Goal: Task Accomplishment & Management: Manage account settings

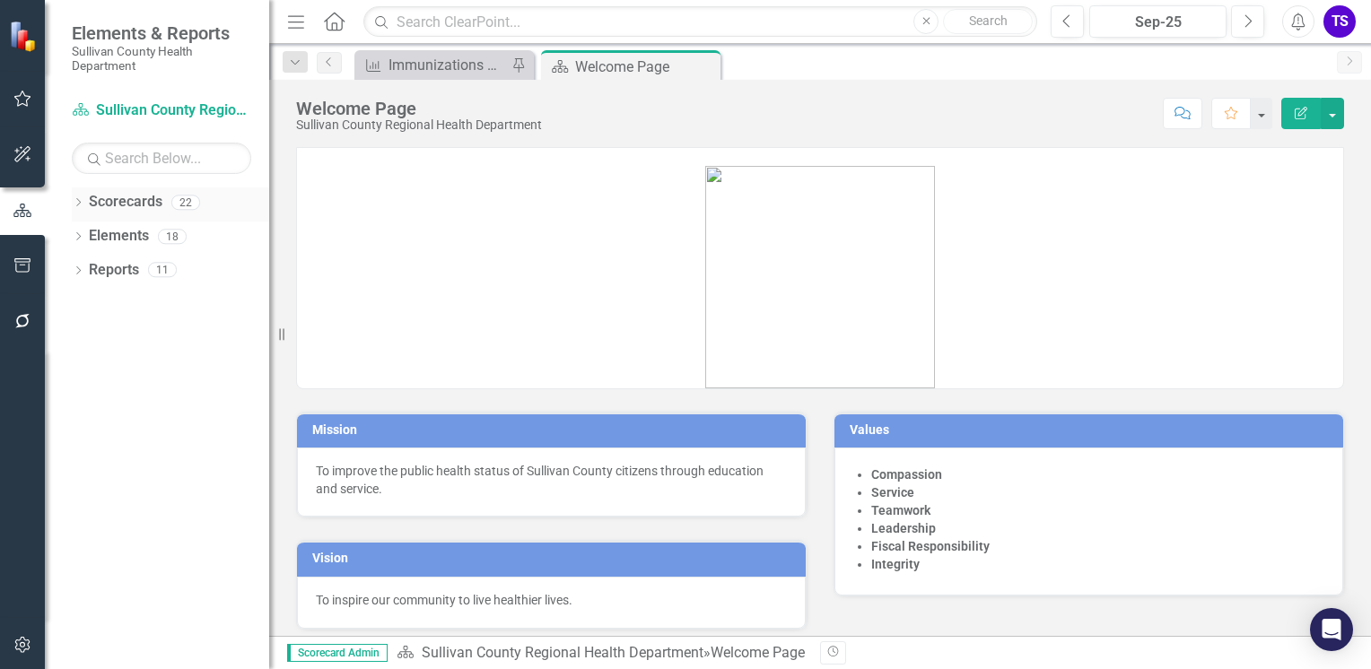
click at [73, 204] on icon "Dropdown" at bounding box center [78, 204] width 13 height 10
click at [84, 238] on icon "Dropdown" at bounding box center [87, 236] width 13 height 11
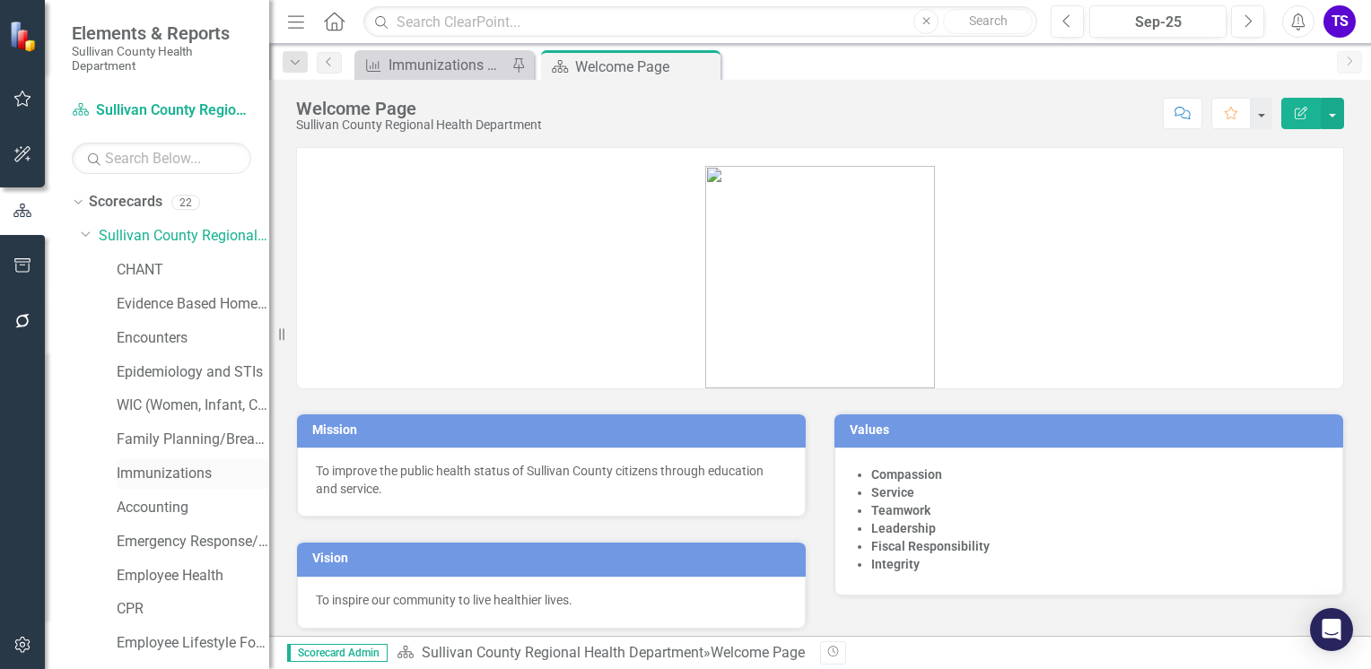
click at [161, 473] on link "Immunizations" at bounding box center [193, 474] width 153 height 21
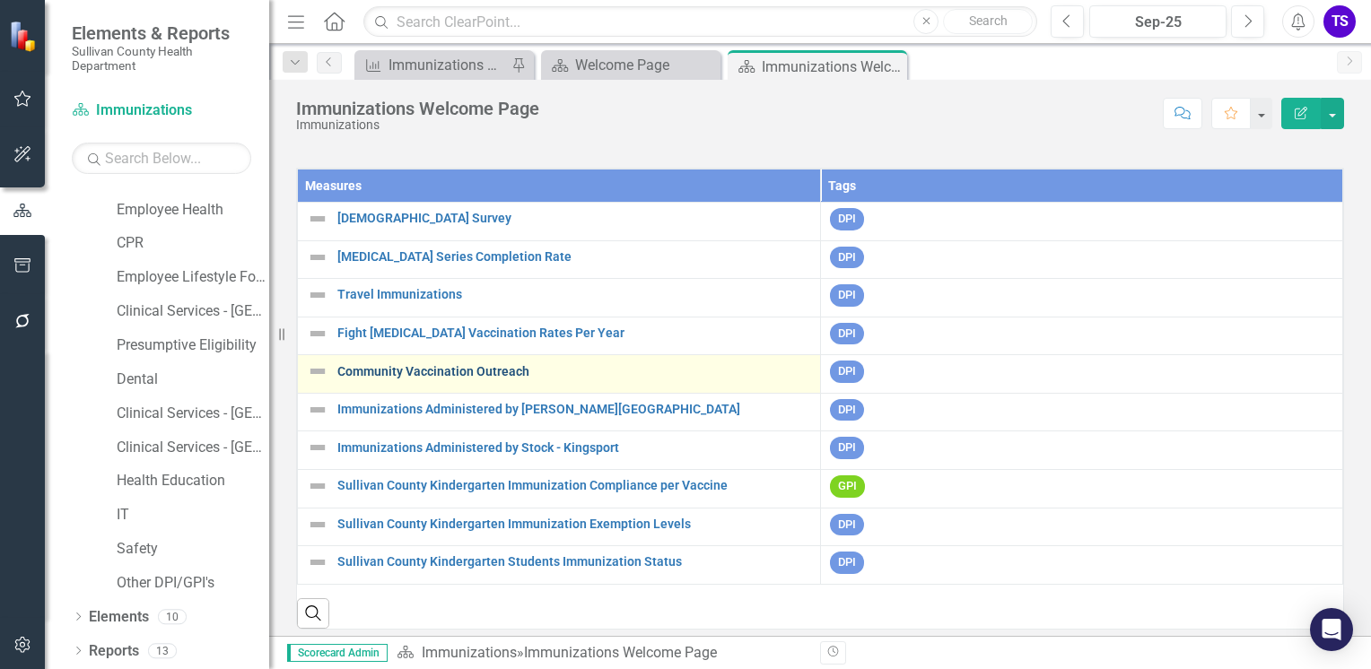
scroll to position [54, 0]
click at [492, 365] on link "Community Vaccination Outreach" at bounding box center [574, 371] width 474 height 13
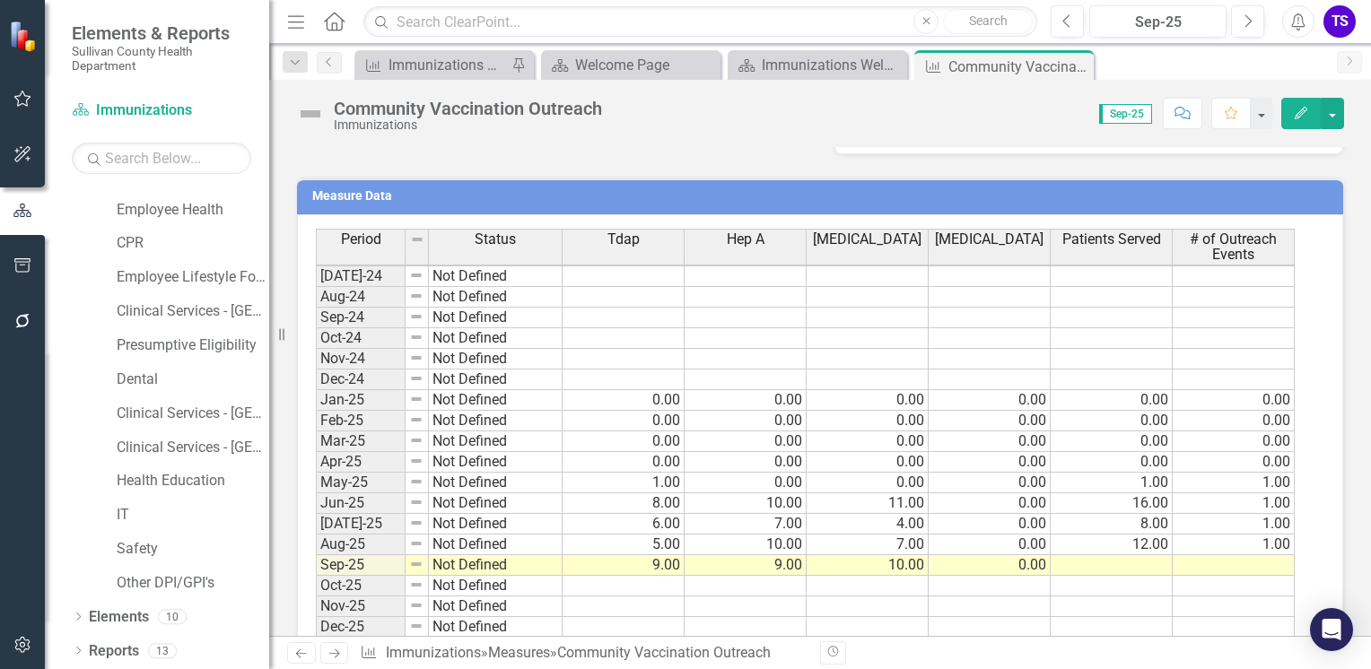
scroll to position [827, 0]
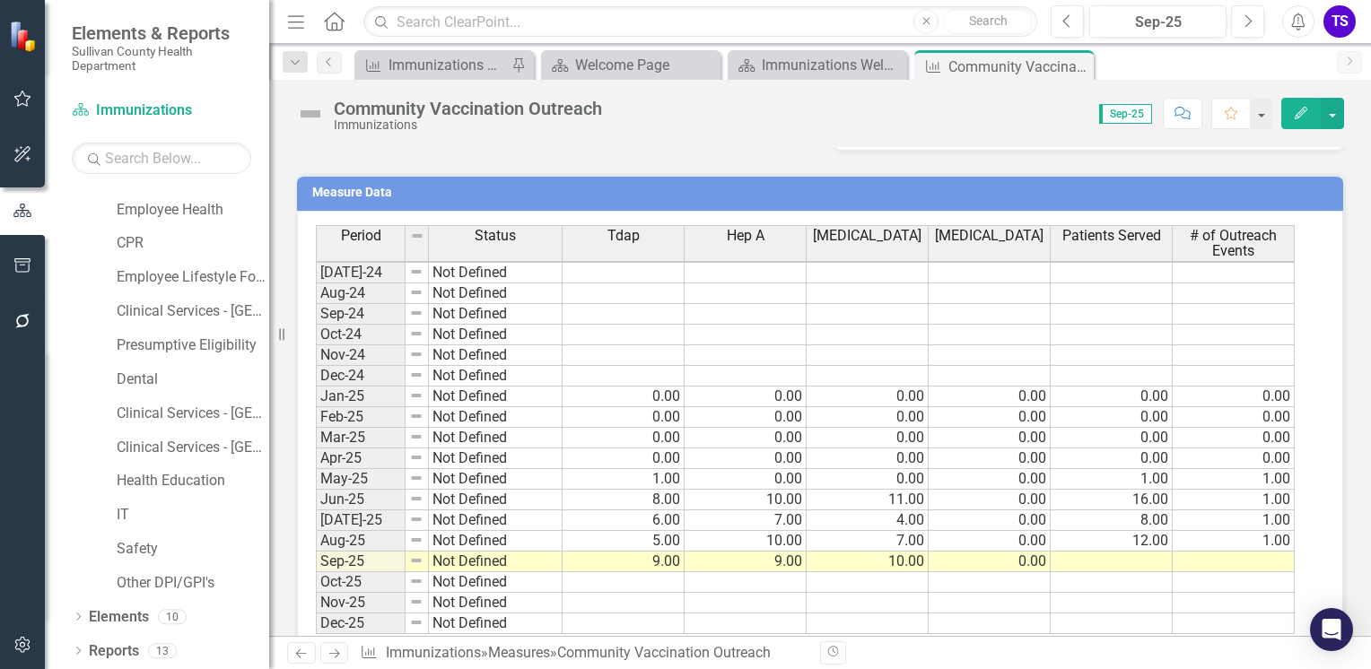
click at [1197, 553] on td at bounding box center [1233, 562] width 122 height 21
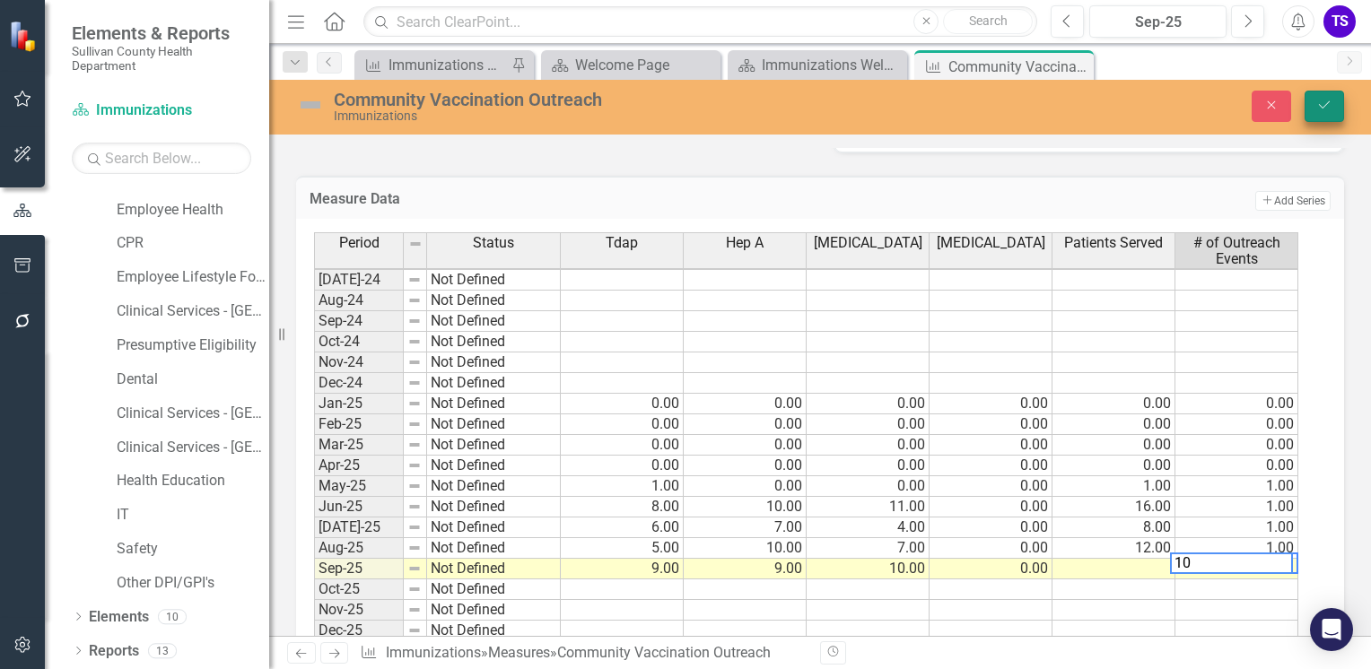
type textarea "10"
click at [1321, 114] on button "Save" at bounding box center [1323, 106] width 39 height 31
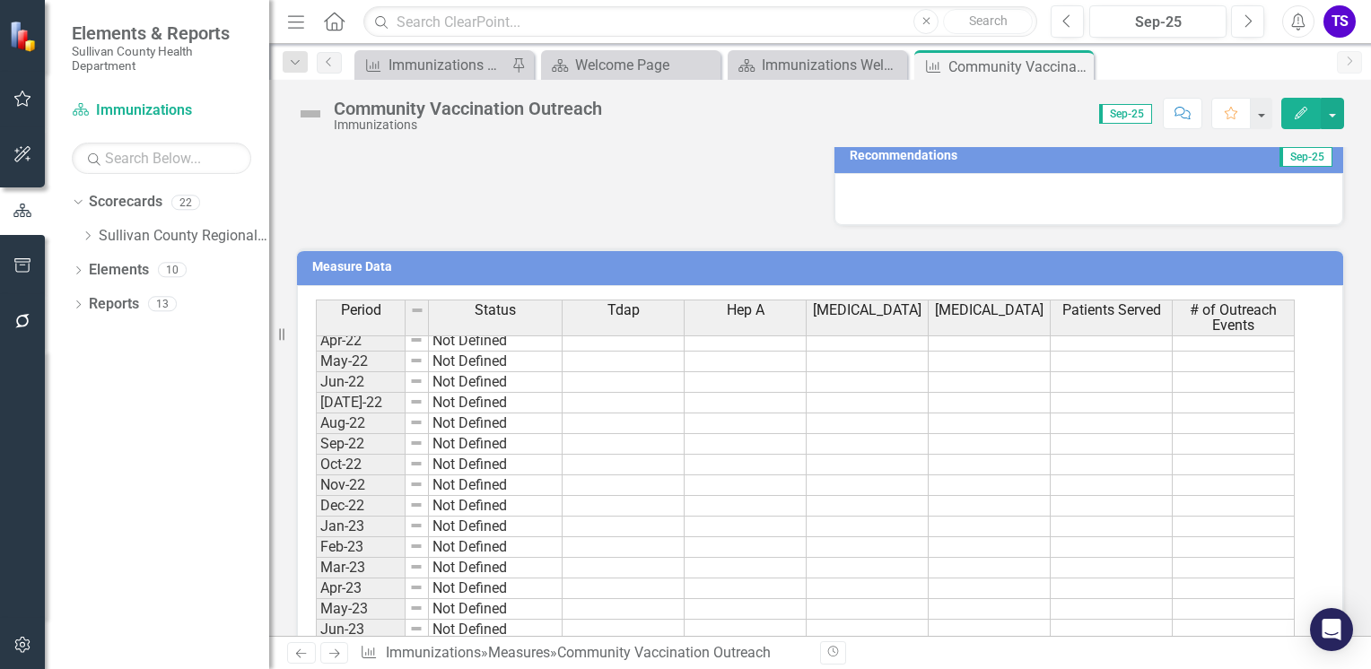
scroll to position [885, 0]
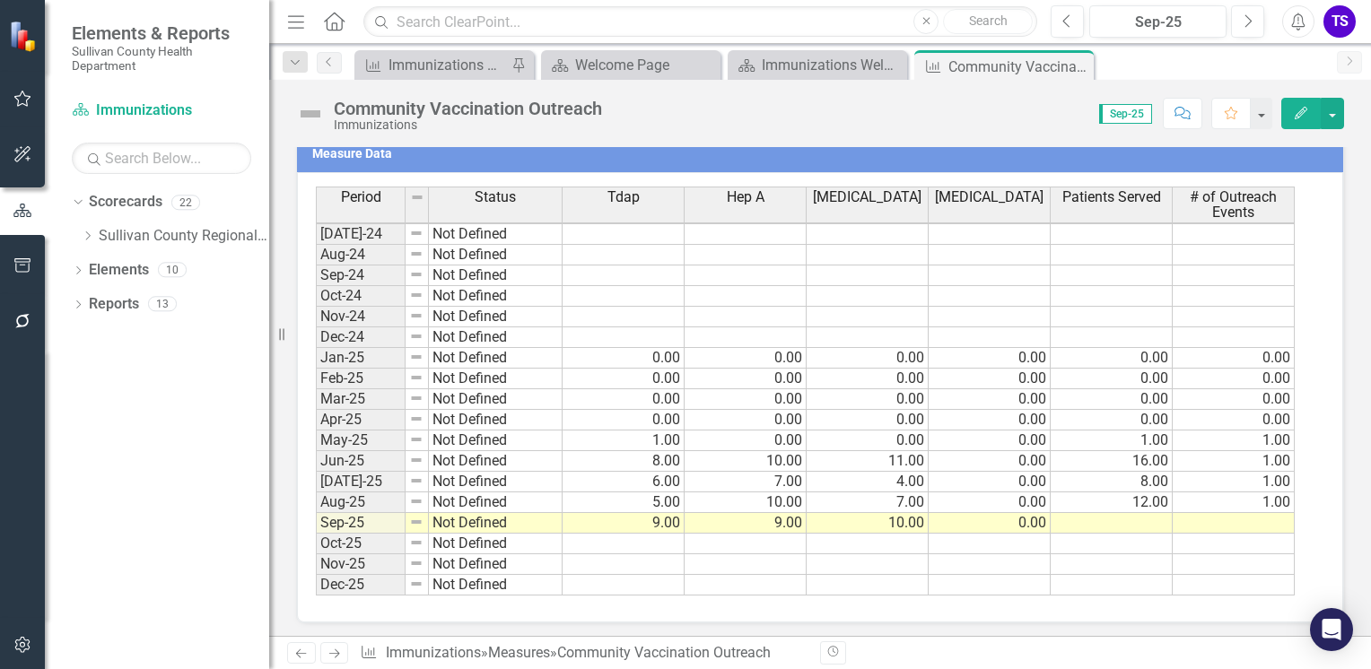
click at [1201, 507] on tbody "Mar-23 Not Defined Apr-23 Not Defined May-23 Not Defined Jun-23 Not Defined [DA…" at bounding box center [805, 244] width 979 height 702
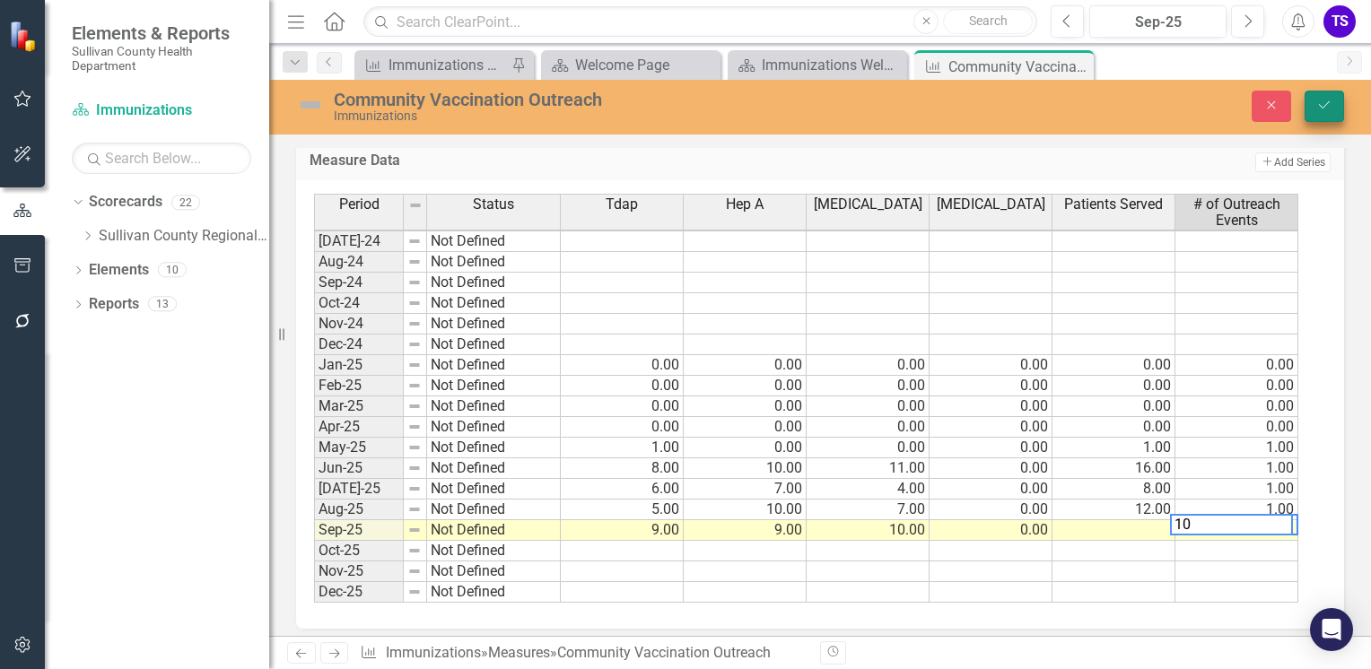
type textarea "10"
click at [1322, 109] on icon "Save" at bounding box center [1324, 105] width 16 height 13
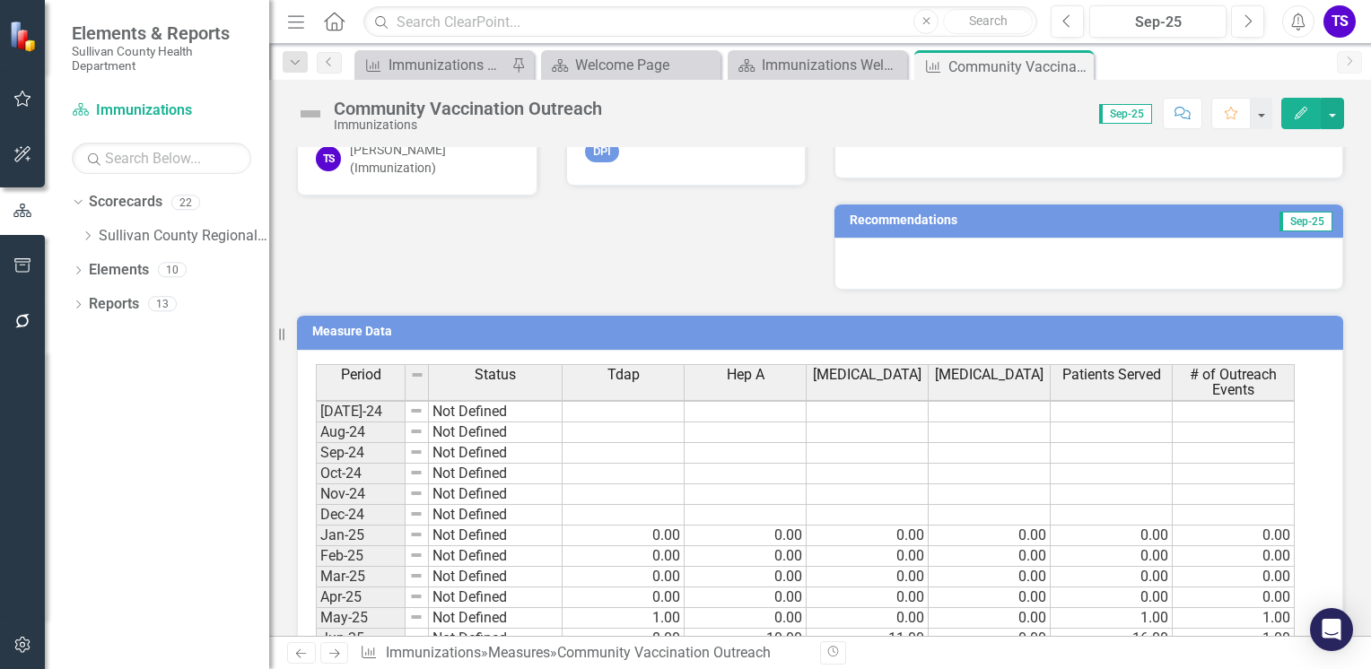
scroll to position [866, 0]
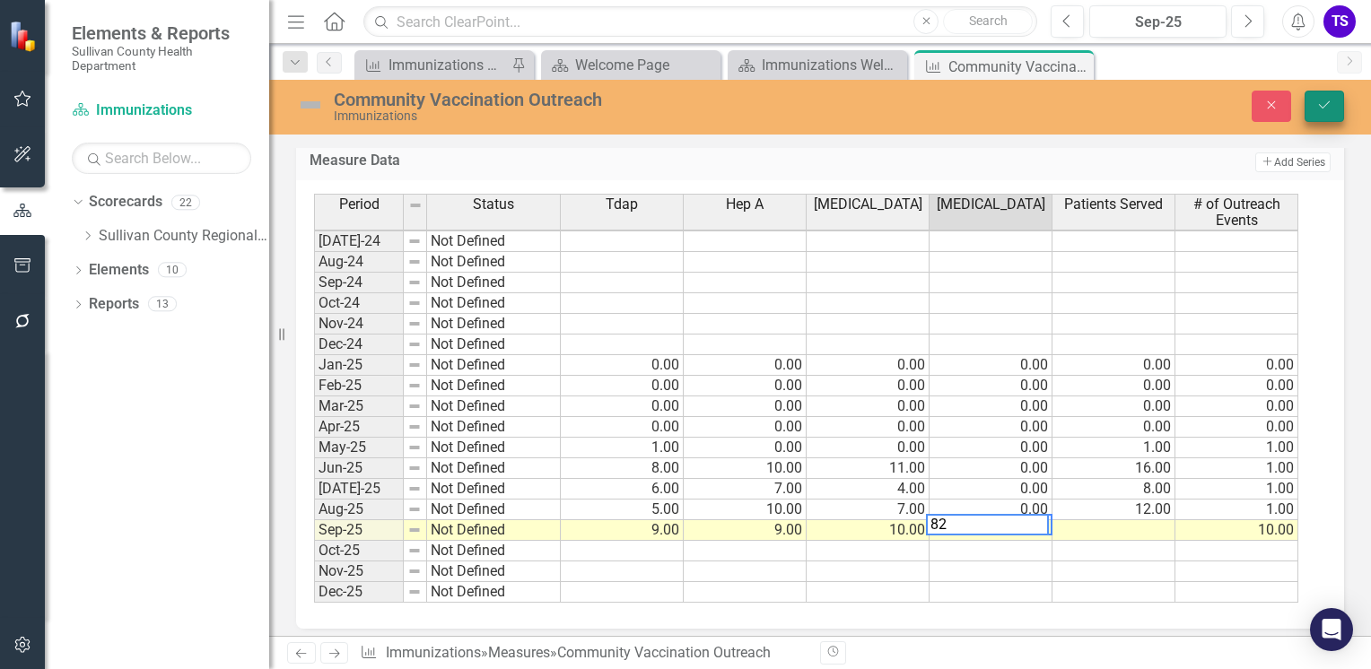
type textarea "82"
click at [1317, 114] on button "Save" at bounding box center [1323, 106] width 39 height 31
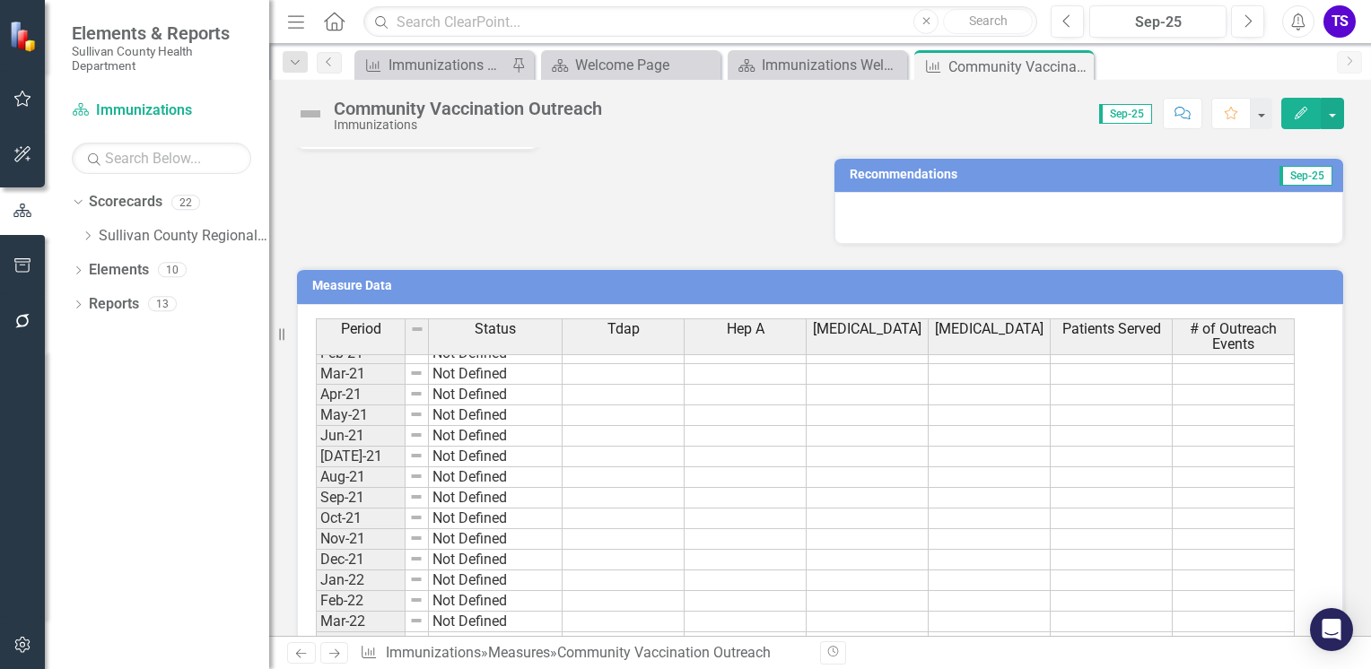
scroll to position [384, 0]
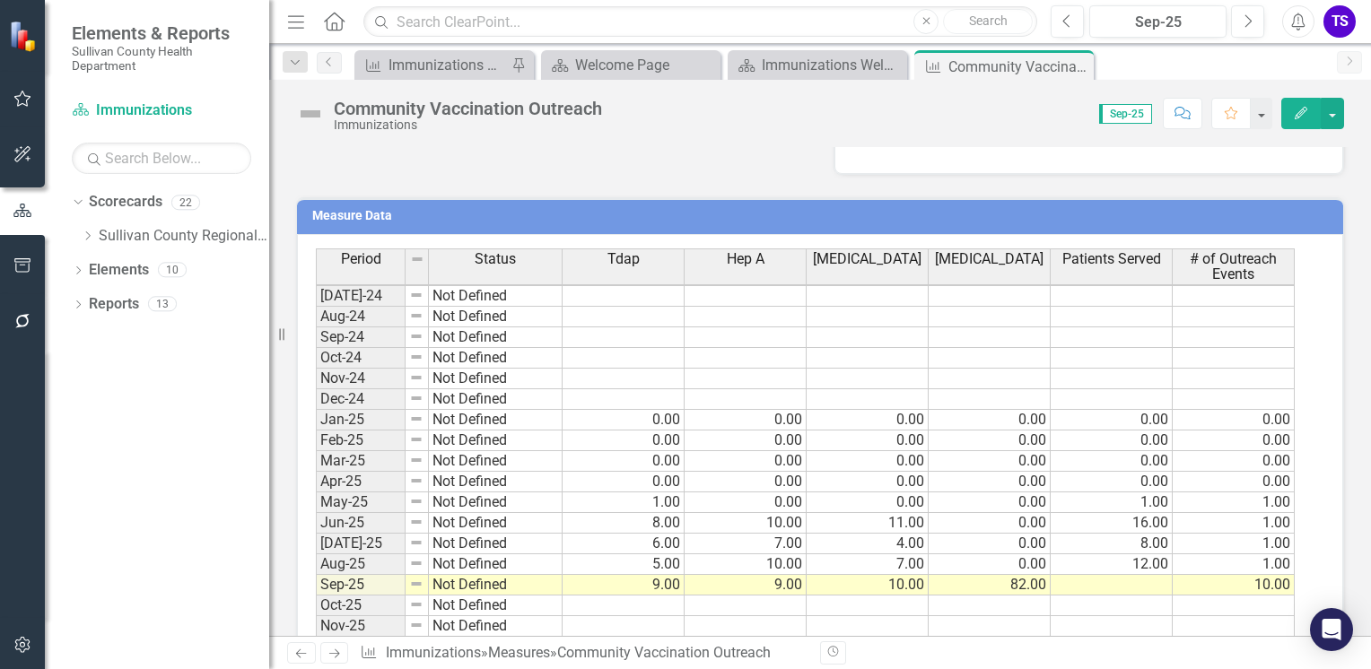
click at [1123, 572] on tbody "Mar-23 Not Defined Apr-23 Not Defined May-23 Not Defined Jun-23 Not Defined [DA…" at bounding box center [805, 306] width 979 height 702
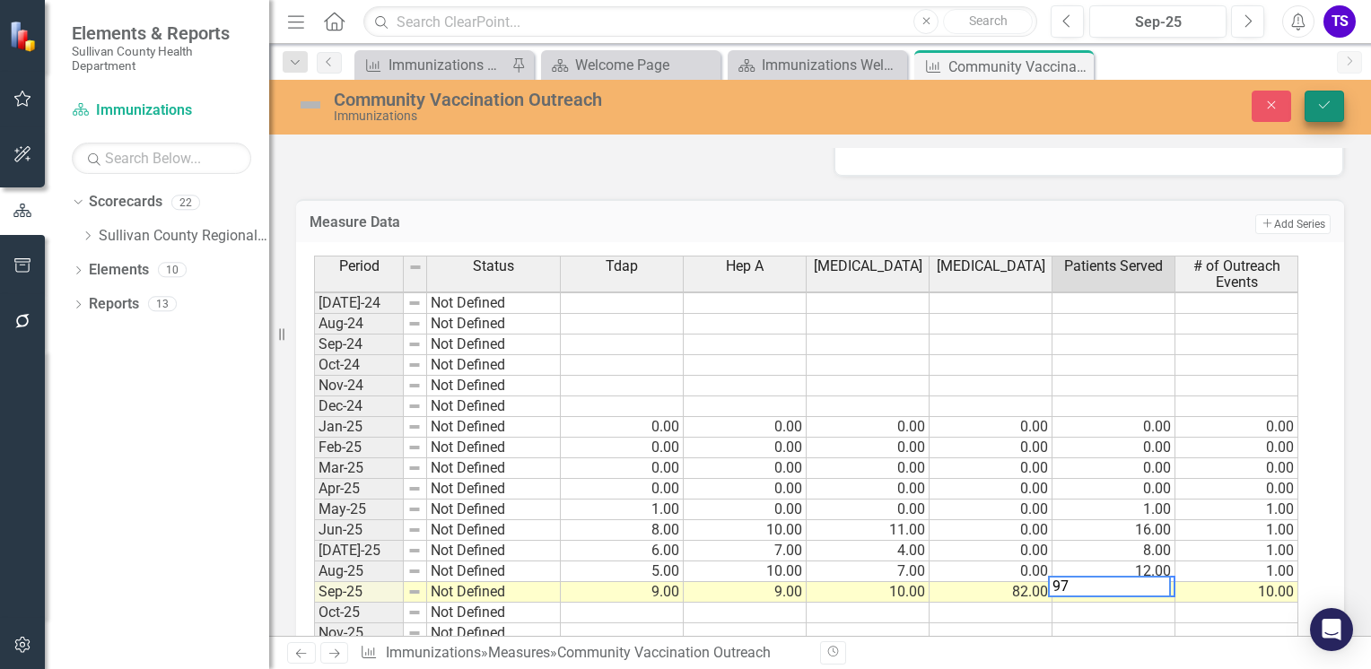
type textarea "97"
click at [1329, 103] on icon "Save" at bounding box center [1324, 105] width 16 height 13
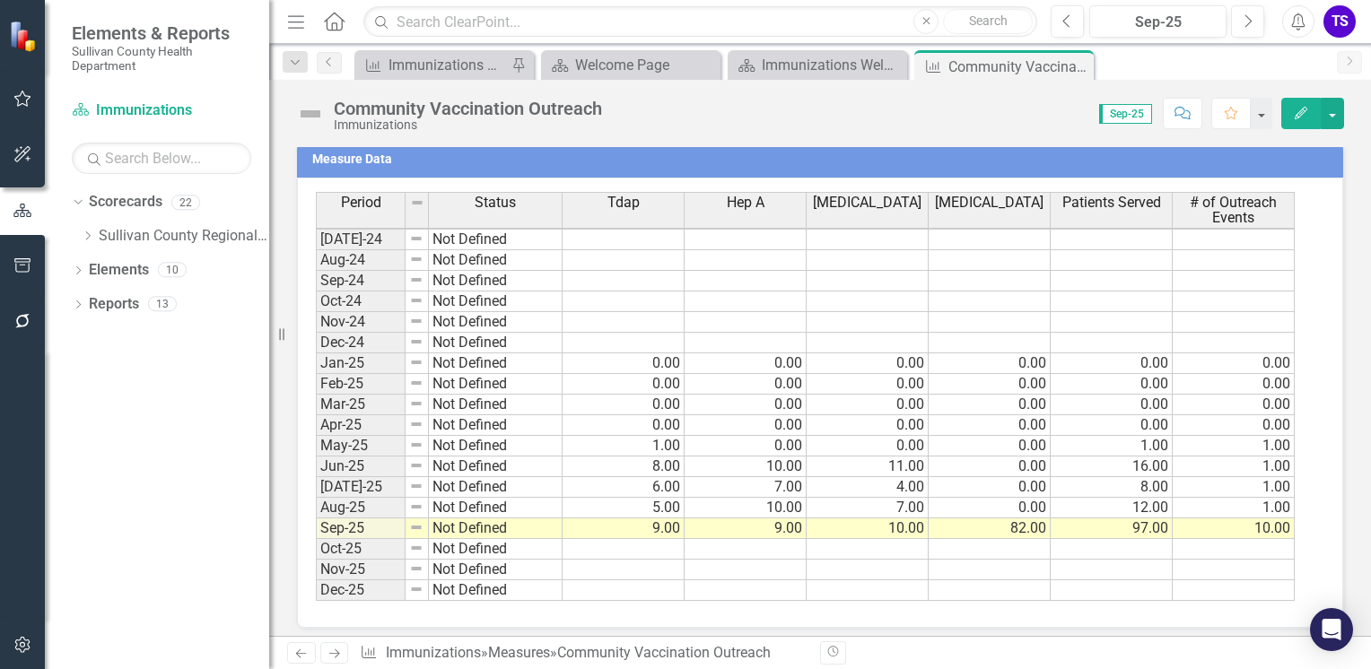
scroll to position [866, 0]
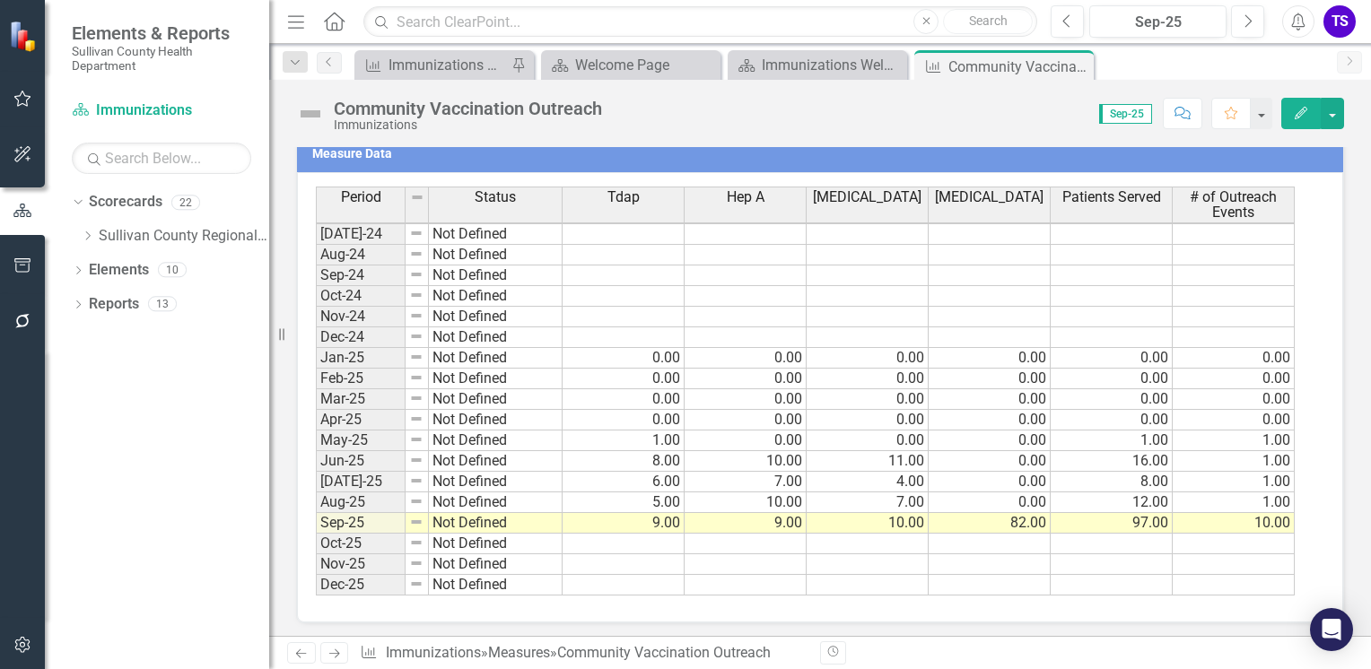
click at [648, 537] on td at bounding box center [623, 544] width 122 height 21
type textarea "0"
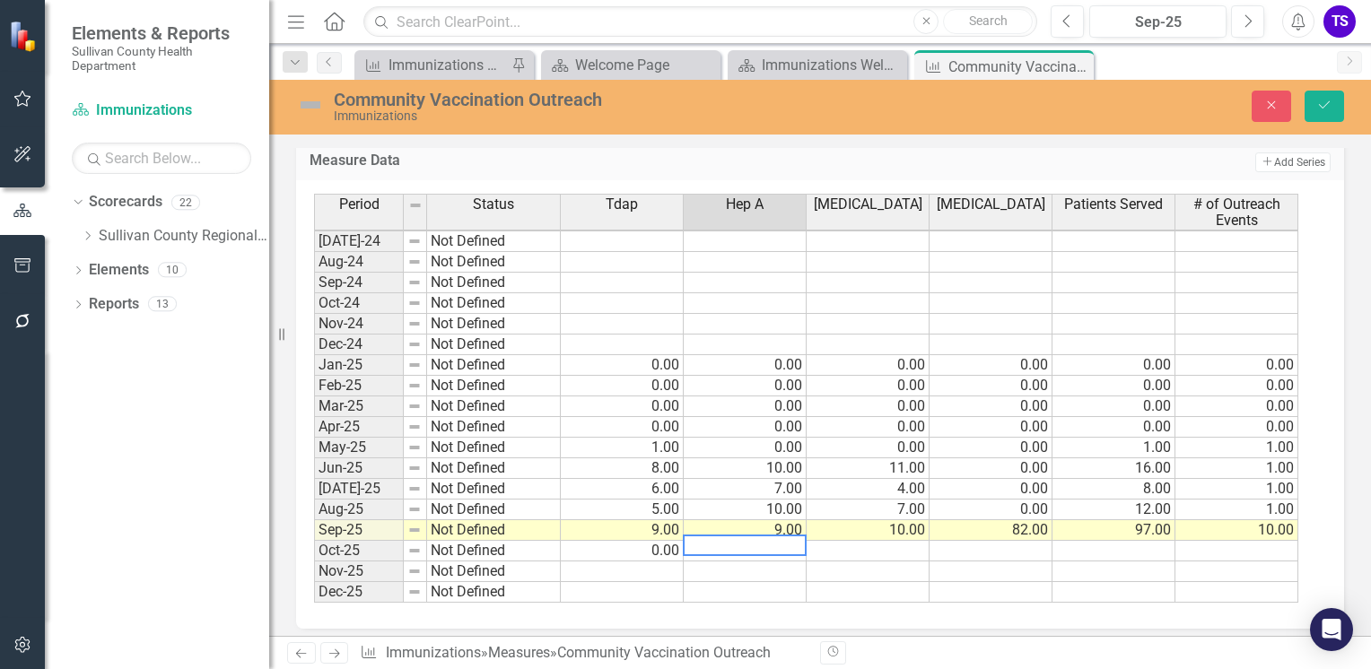
type textarea "0"
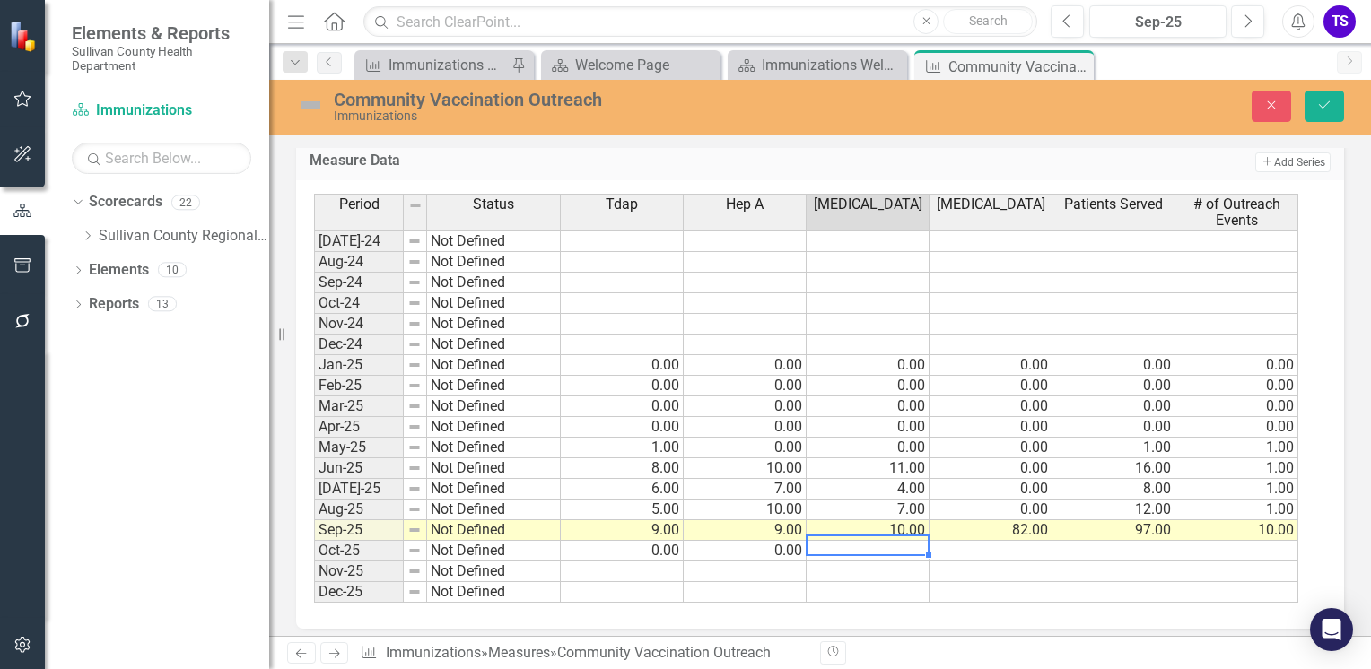
type textarea "0"
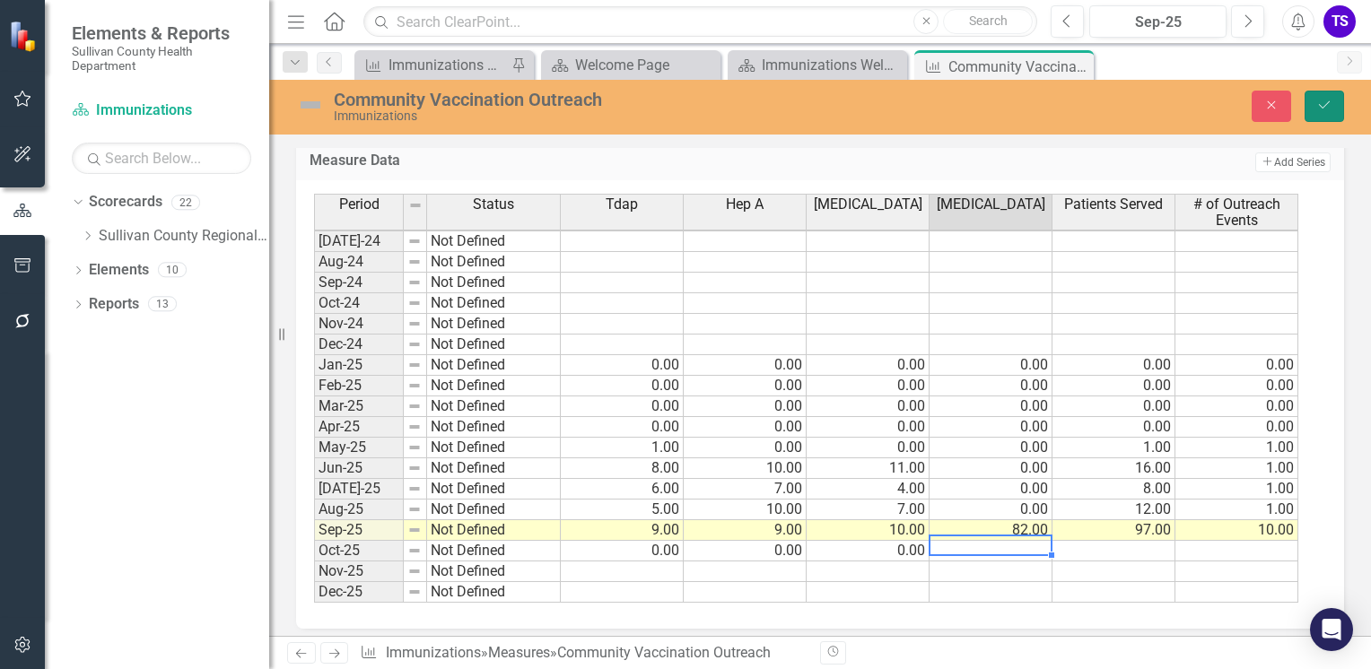
click at [1328, 114] on button "Save" at bounding box center [1323, 106] width 39 height 31
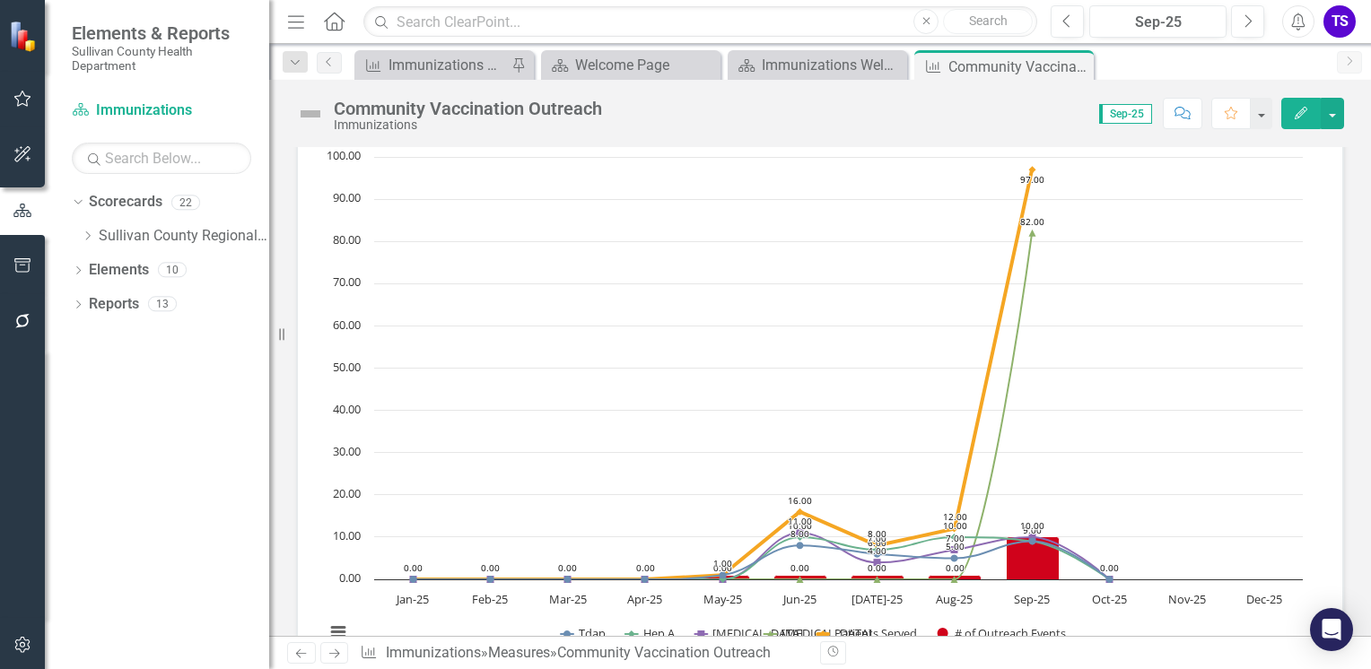
scroll to position [0, 0]
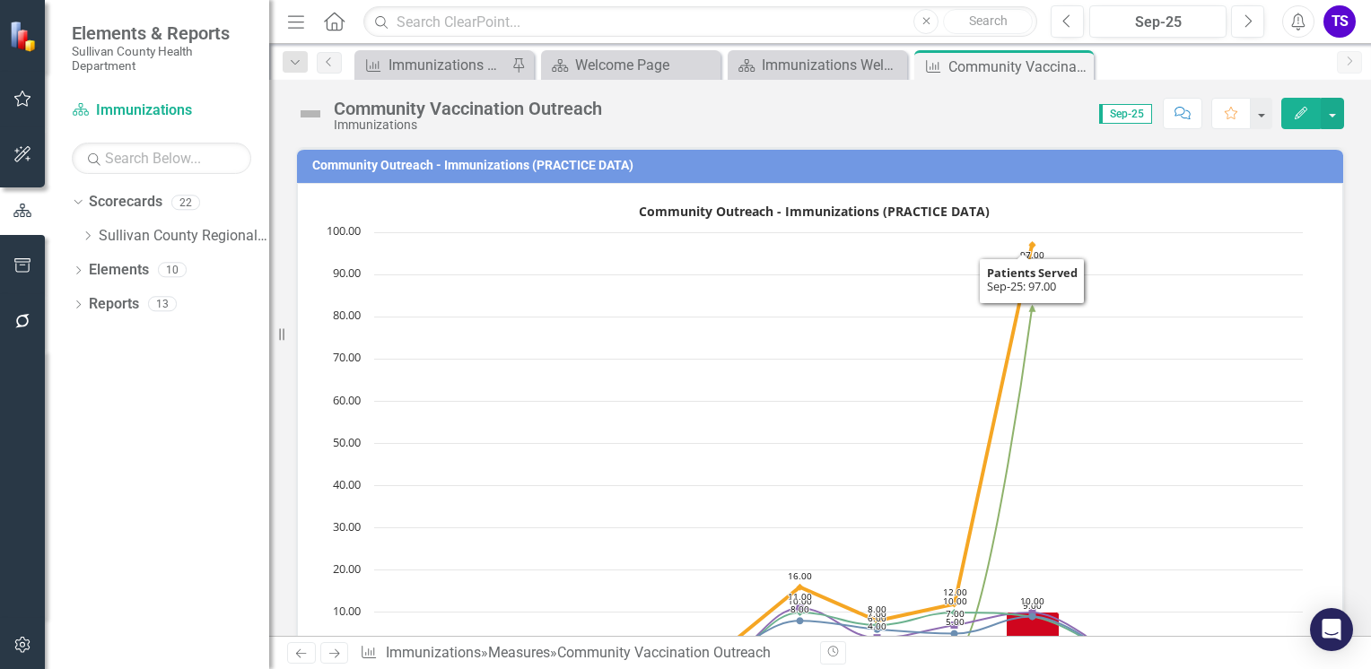
click at [1129, 110] on span "Sep-25" at bounding box center [1125, 114] width 53 height 20
click at [1137, 116] on span "Sep-25" at bounding box center [1125, 114] width 53 height 20
click at [1254, 27] on button "Next" at bounding box center [1247, 21] width 33 height 32
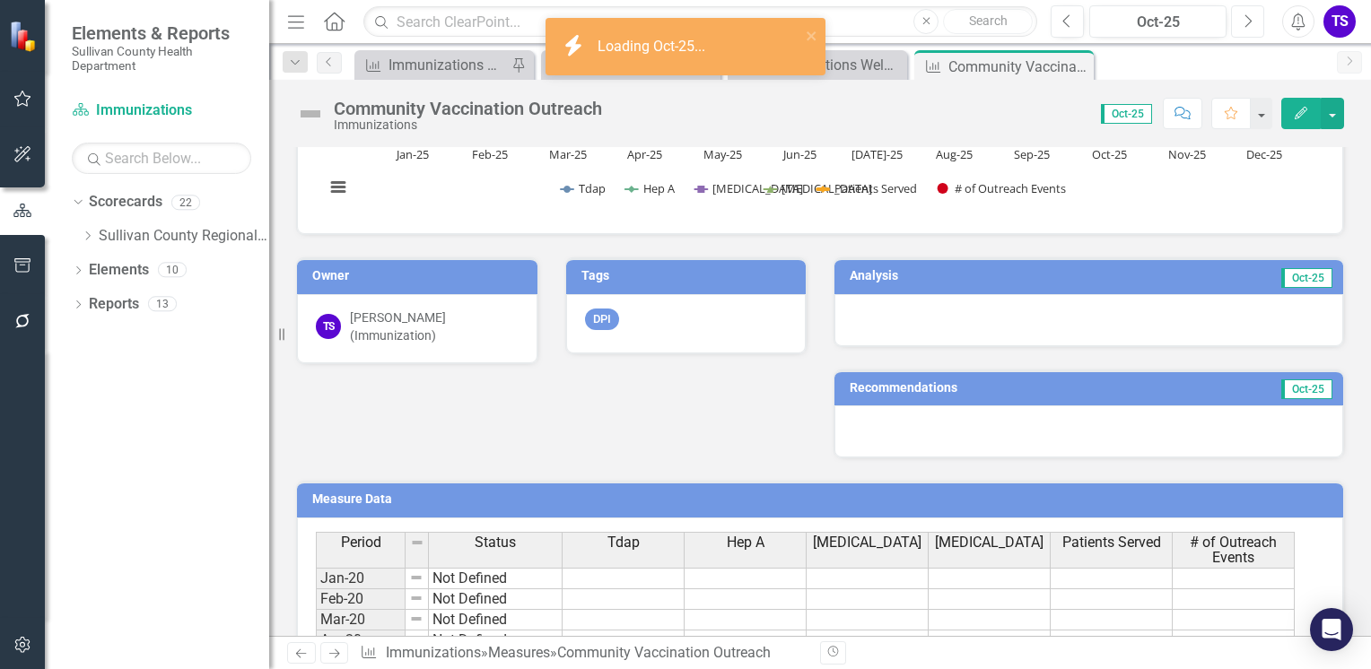
scroll to position [531, 0]
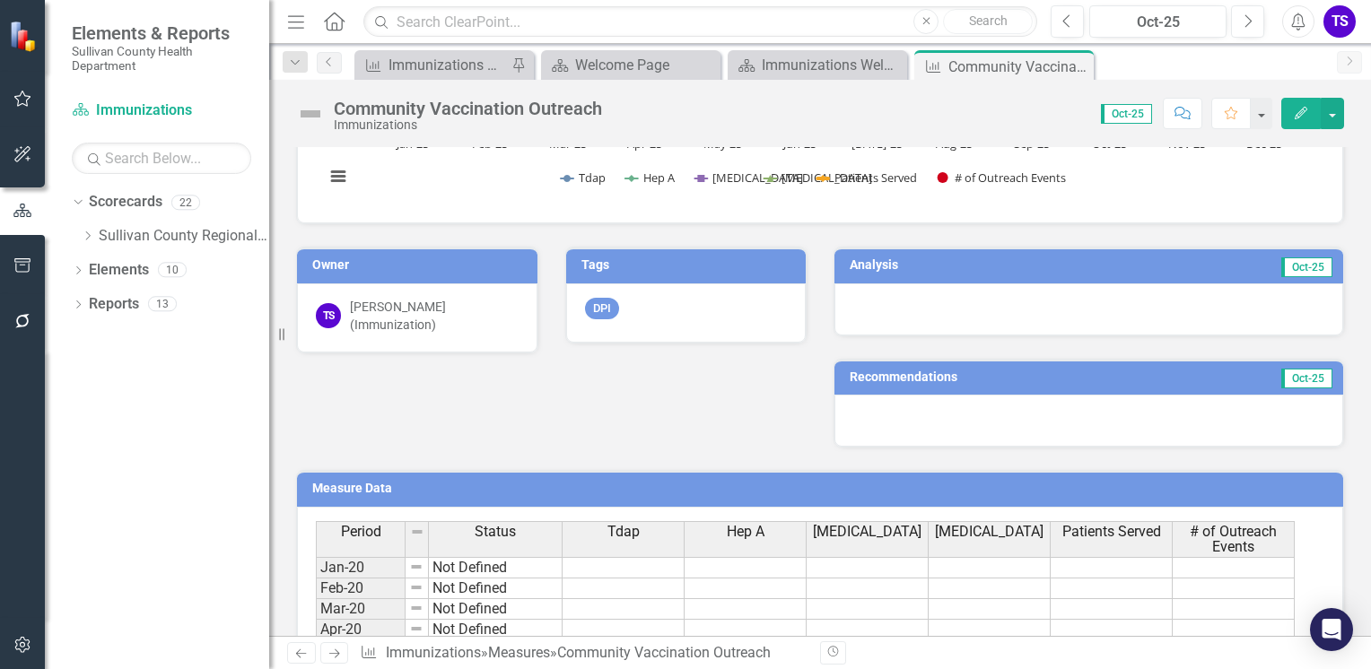
click at [1294, 272] on span "Oct-25" at bounding box center [1306, 267] width 51 height 20
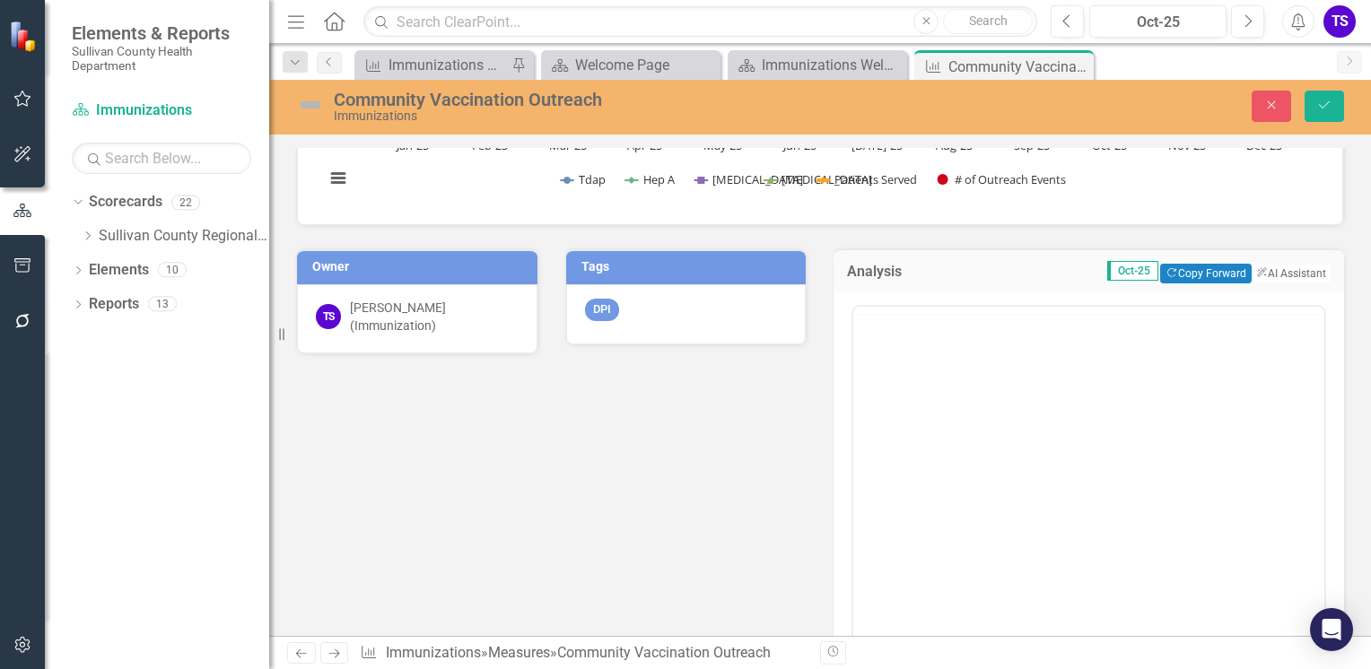
scroll to position [0, 0]
click at [1019, 336] on body "Rich Text Area. Press ALT-0 for help." at bounding box center [1088, 448] width 471 height 269
click at [913, 388] on body "Rich Text Area. Press ALT-0 for help." at bounding box center [1088, 483] width 471 height 269
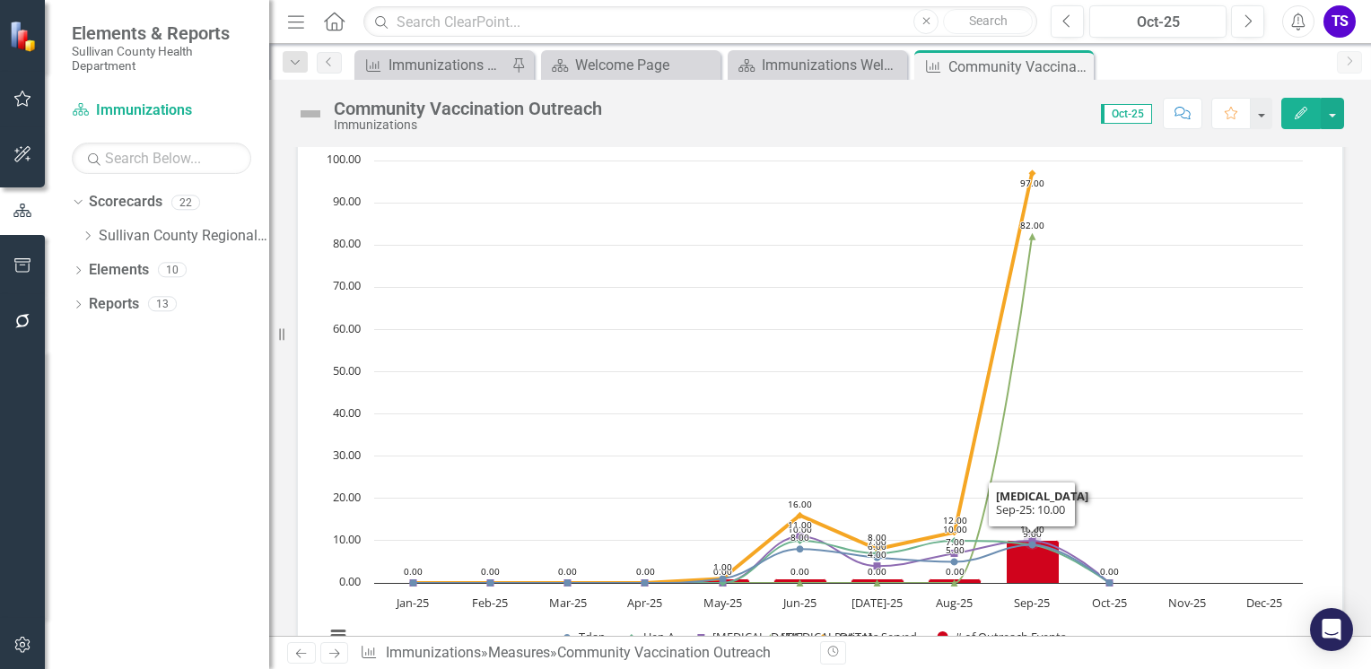
scroll to position [70, 0]
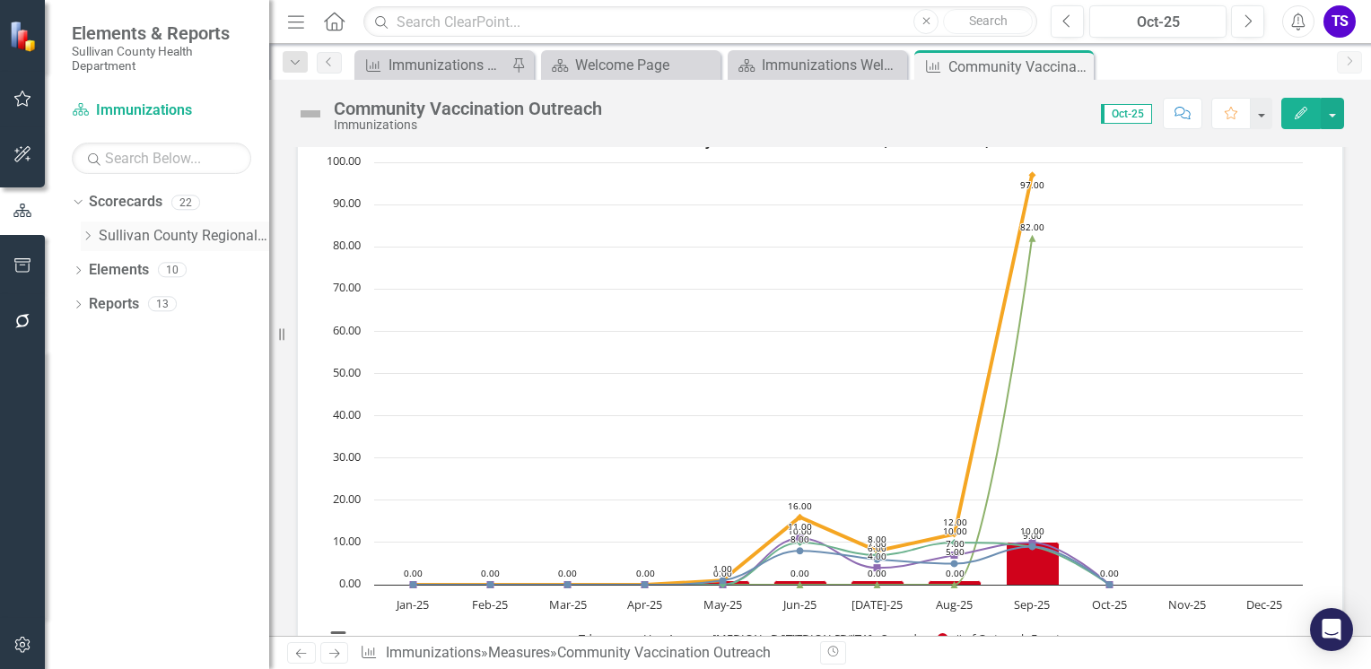
click at [88, 239] on icon "Dropdown" at bounding box center [87, 236] width 13 height 11
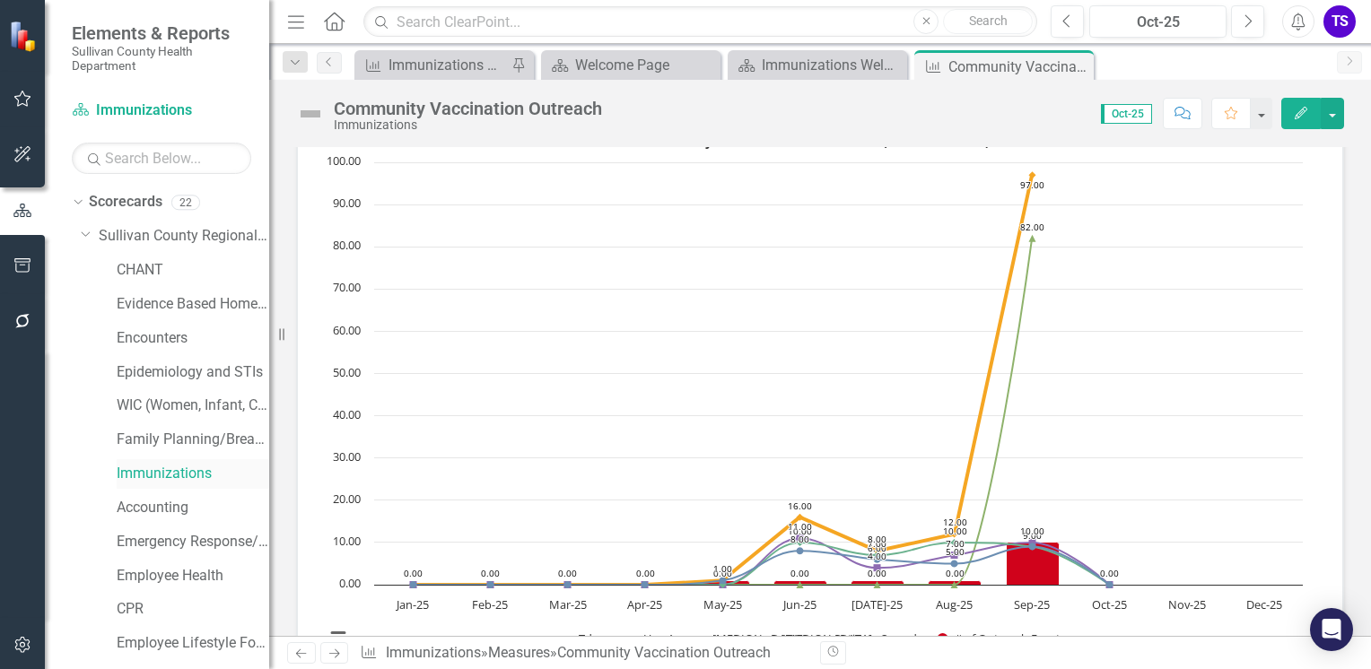
click at [144, 482] on link "Immunizations" at bounding box center [193, 474] width 153 height 21
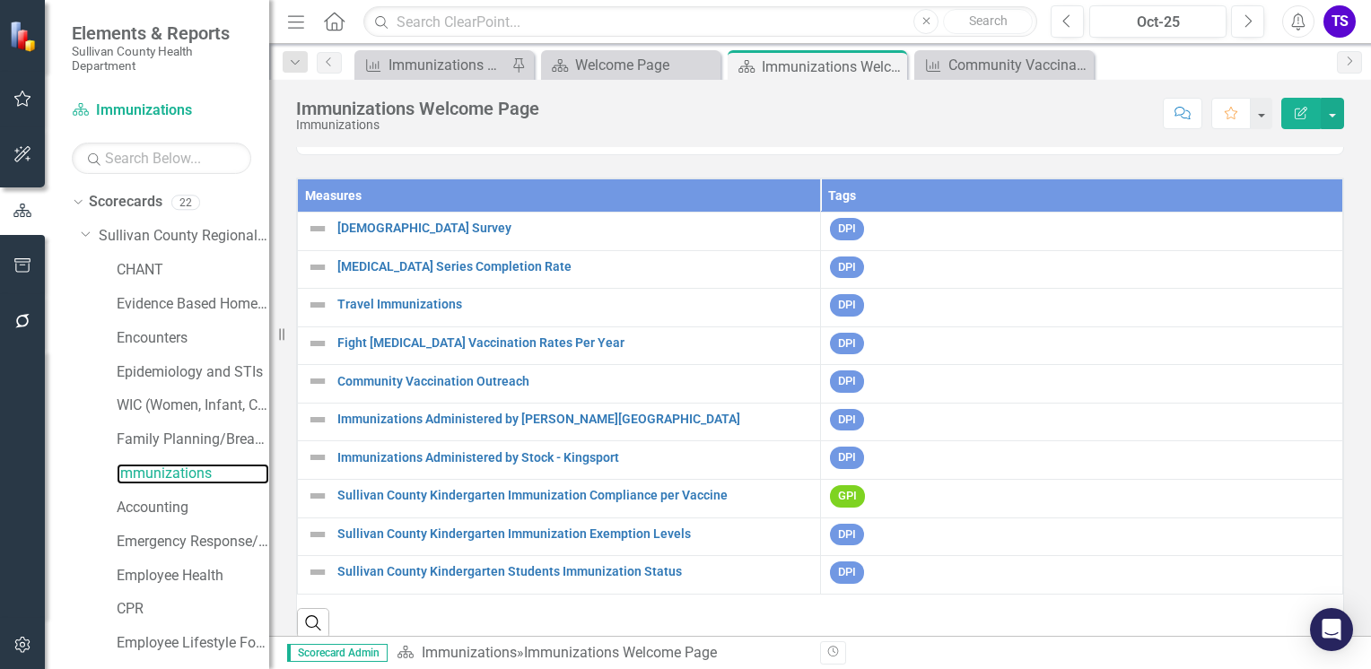
scroll to position [72, 0]
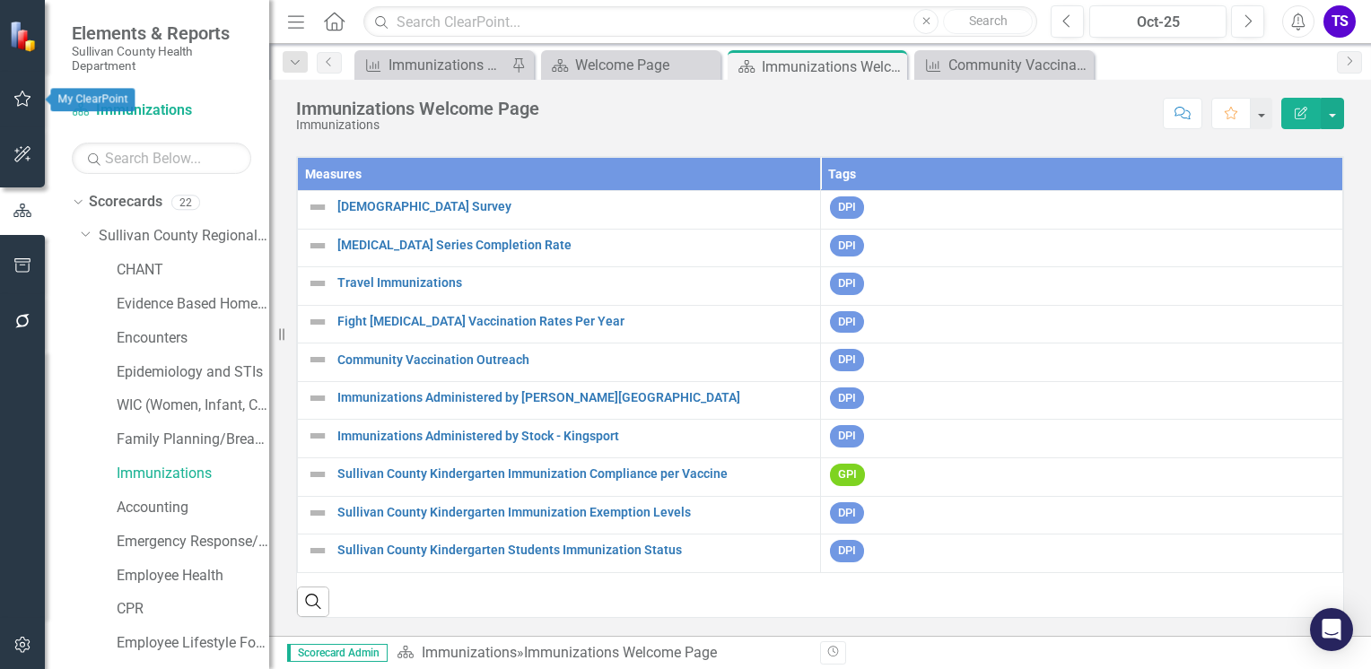
click at [29, 109] on button "button" at bounding box center [23, 100] width 40 height 38
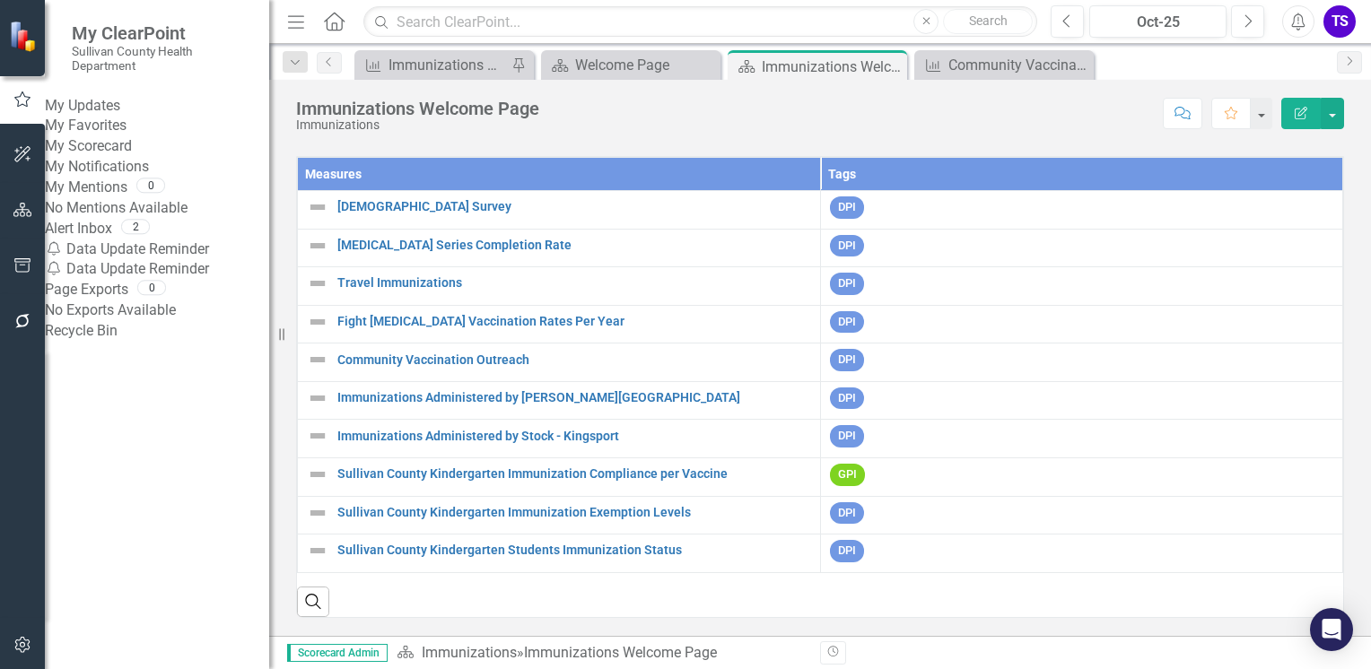
click at [139, 109] on link "My Updates" at bounding box center [157, 106] width 224 height 21
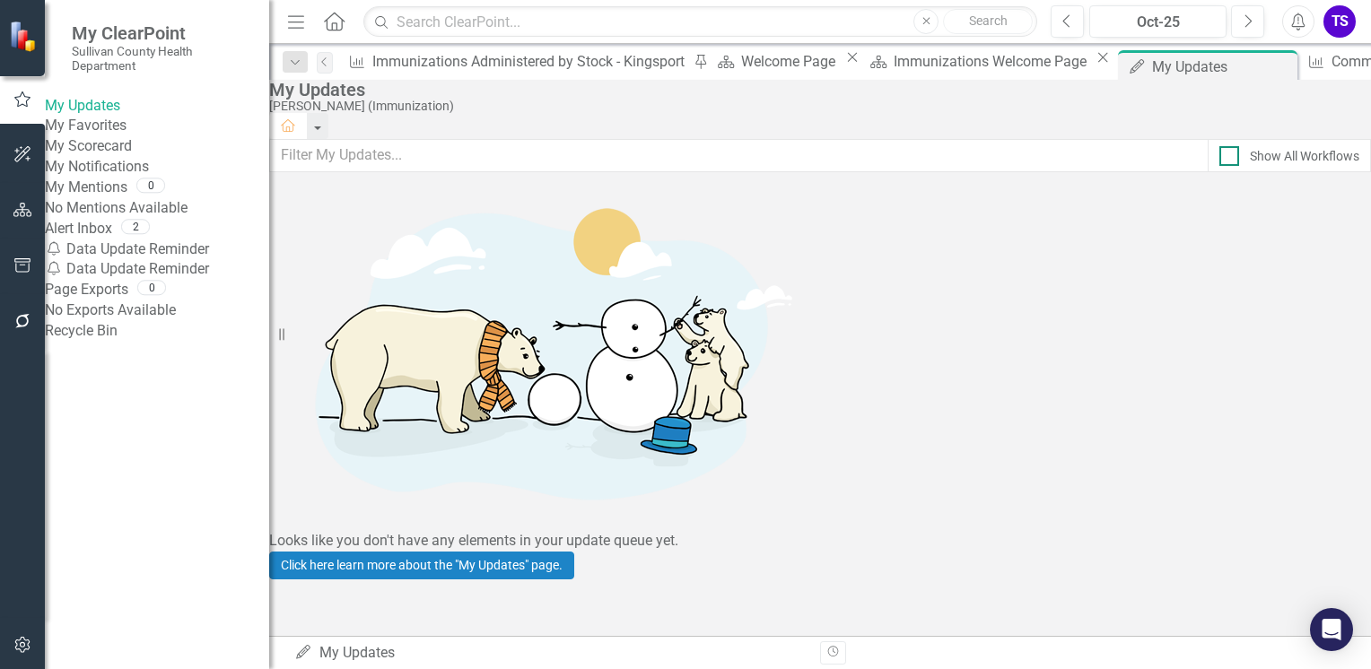
click at [1219, 166] on div at bounding box center [1229, 156] width 20 height 20
click at [1219, 158] on input "Show All Workflows" at bounding box center [1225, 152] width 12 height 12
checkbox input "true"
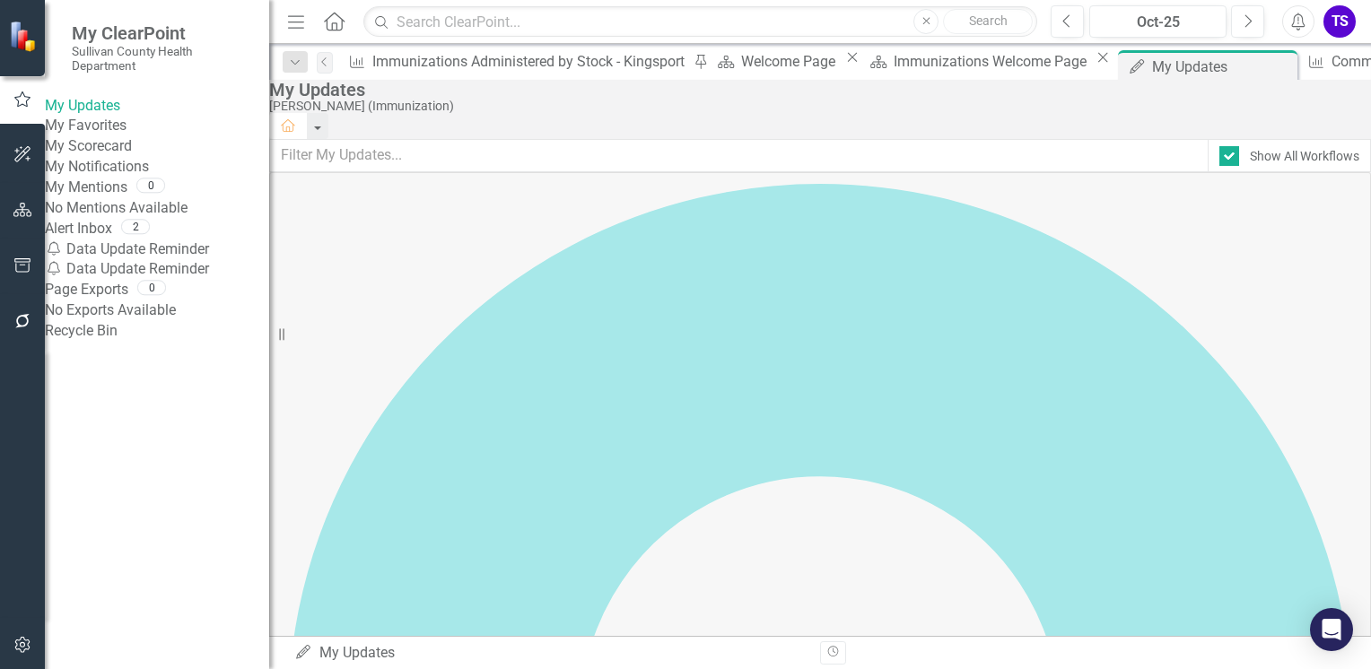
scroll to position [92, 0]
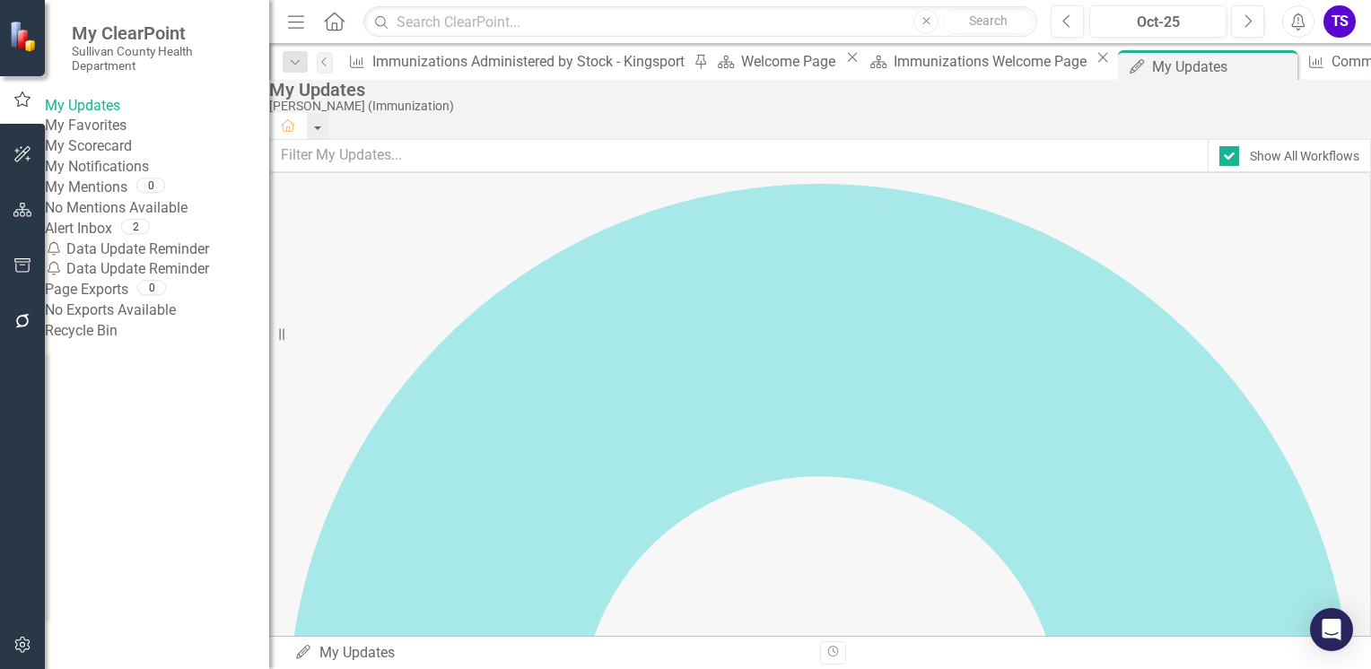
click at [166, 260] on div "Notification Data Update Reminder" at bounding box center [157, 250] width 224 height 21
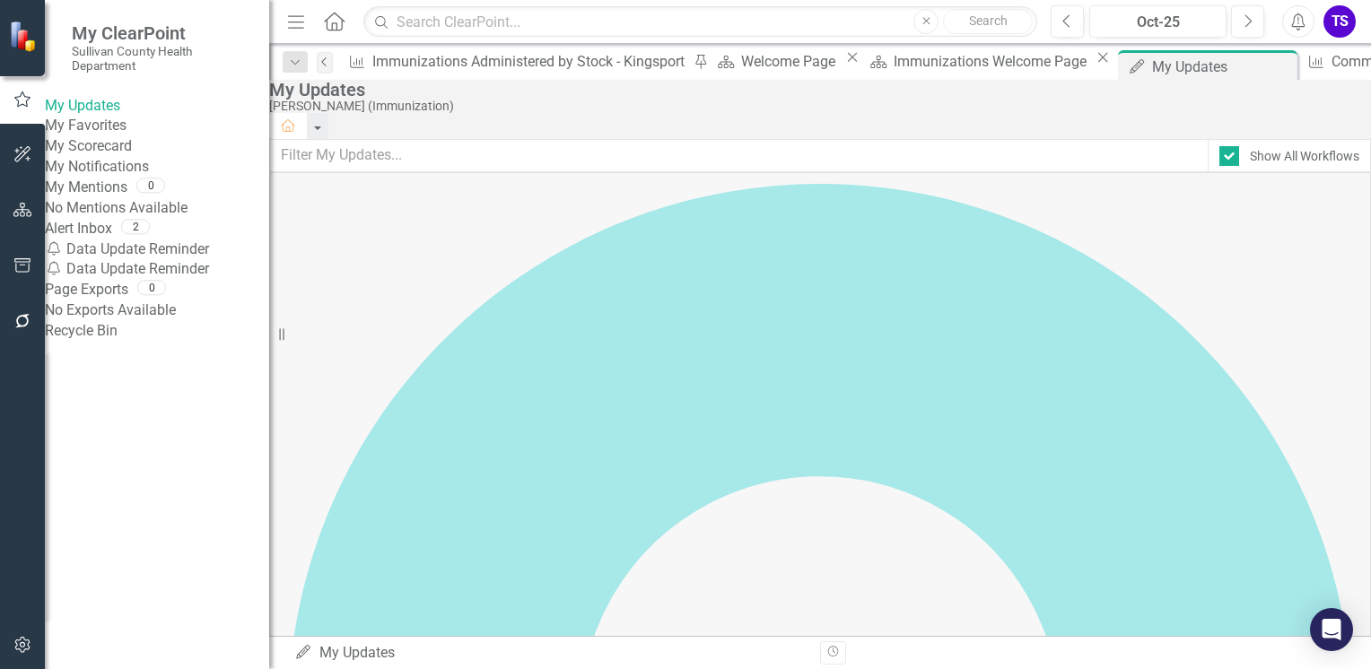
click at [326, 63] on icon at bounding box center [323, 61] width 4 height 9
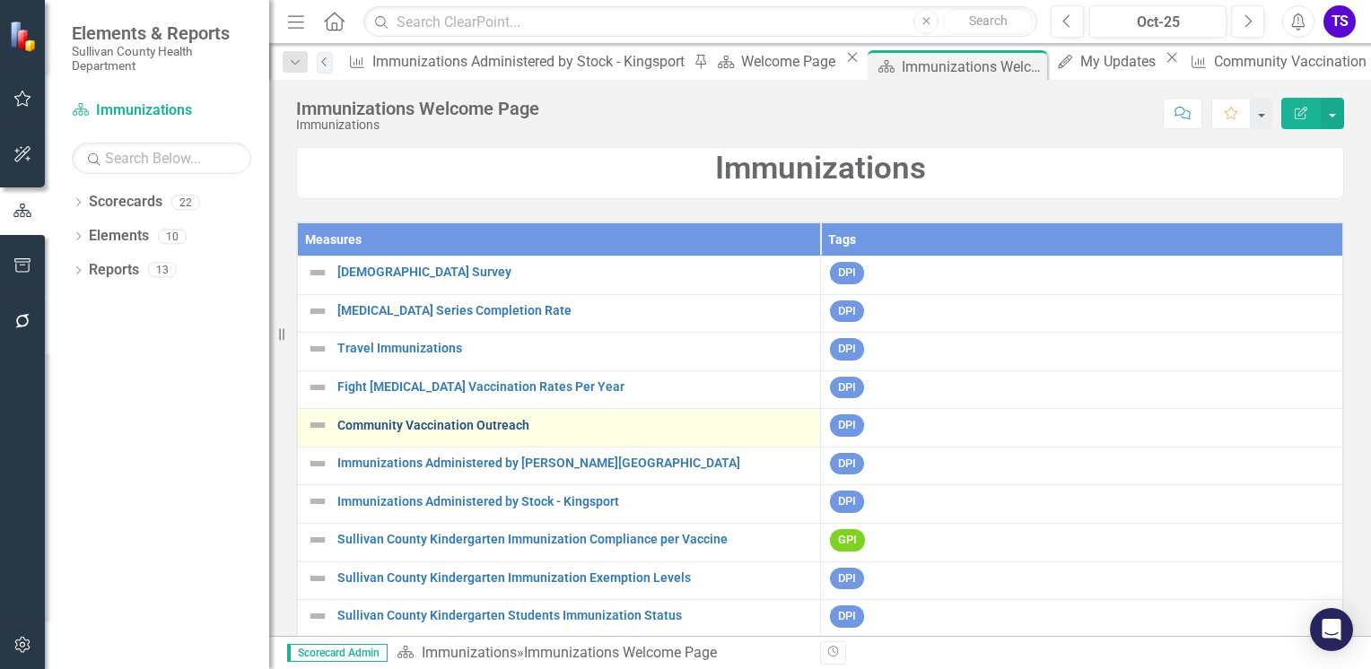
scroll to position [72, 0]
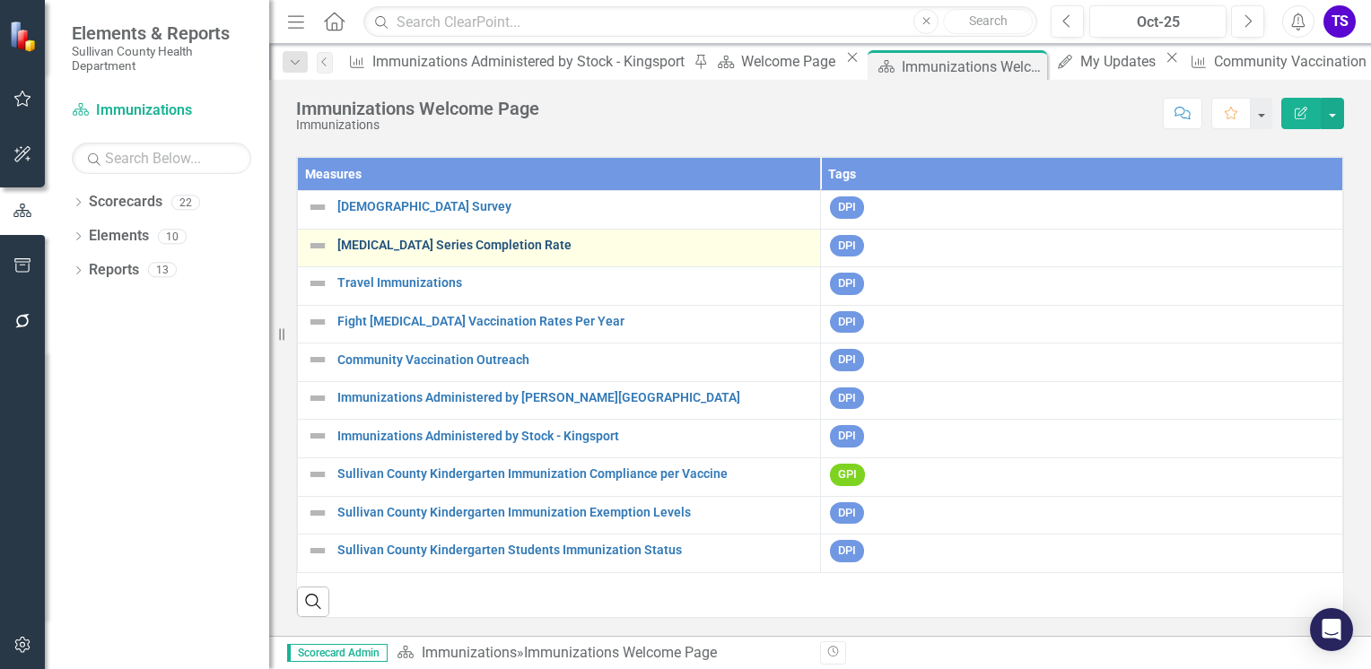
click at [409, 239] on link "[MEDICAL_DATA] Series Completion Rate" at bounding box center [574, 245] width 474 height 13
